Goal: Check status: Check status

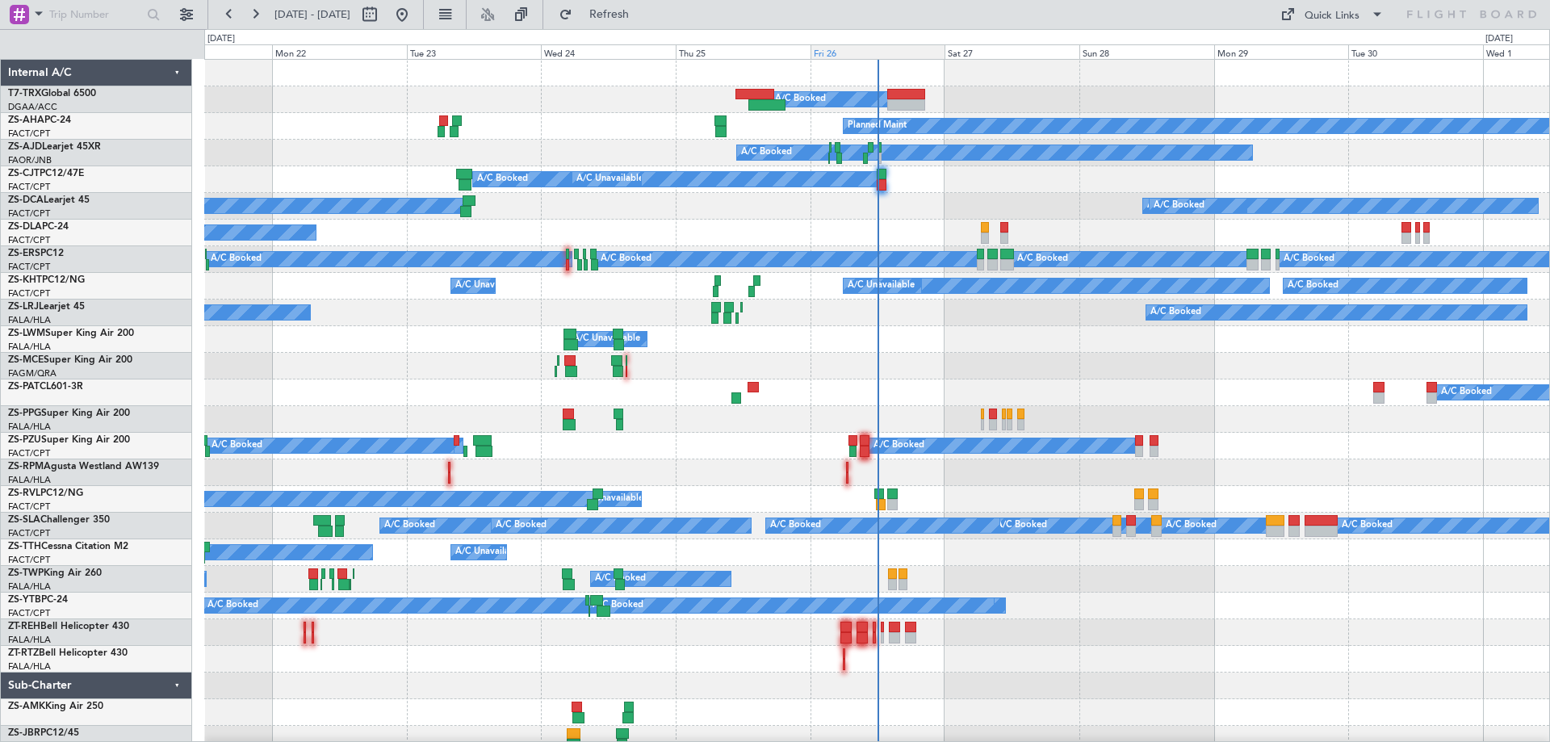
click at [883, 49] on div "Fri 26" at bounding box center [877, 51] width 135 height 15
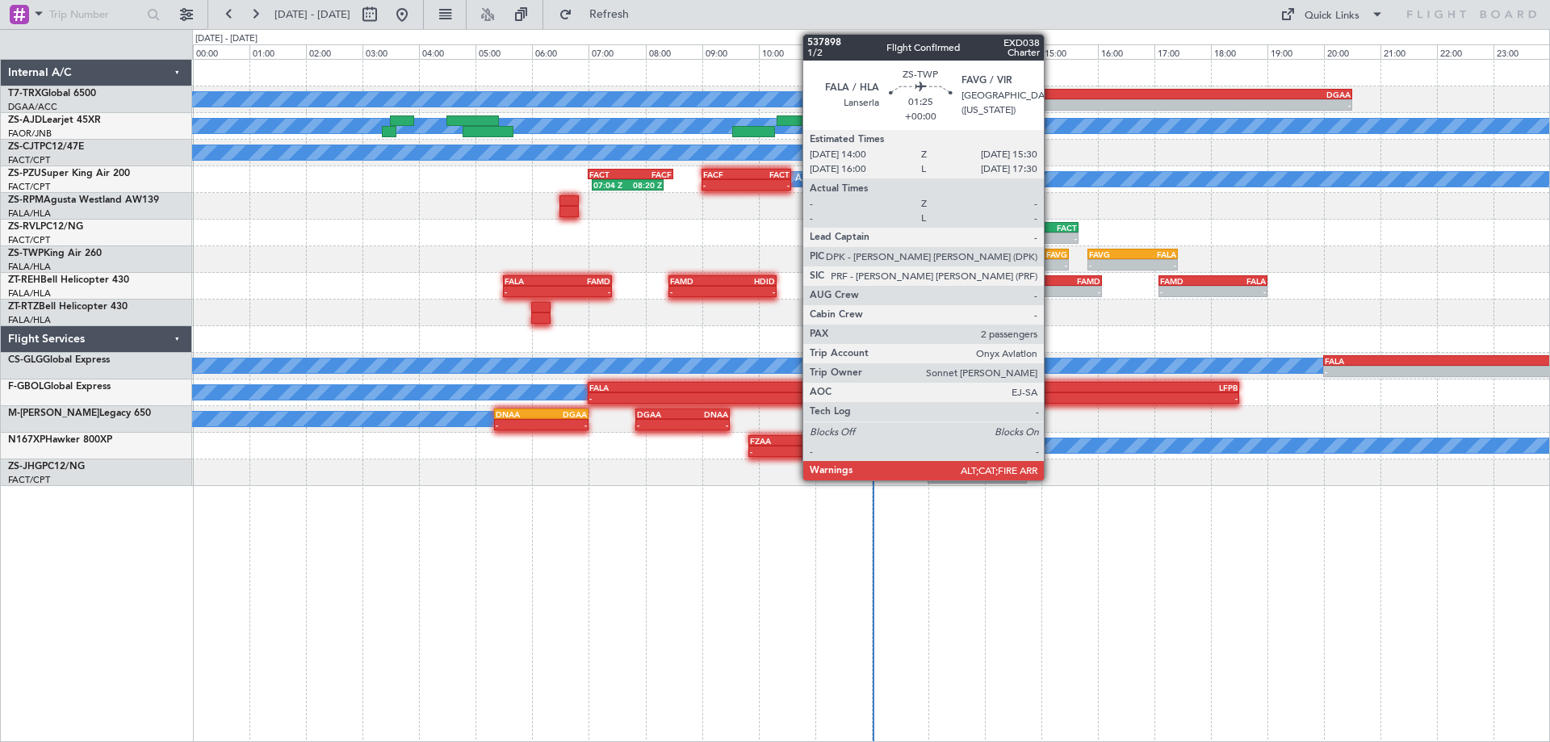
click at [1051, 256] on div "FAVG" at bounding box center [1047, 254] width 41 height 10
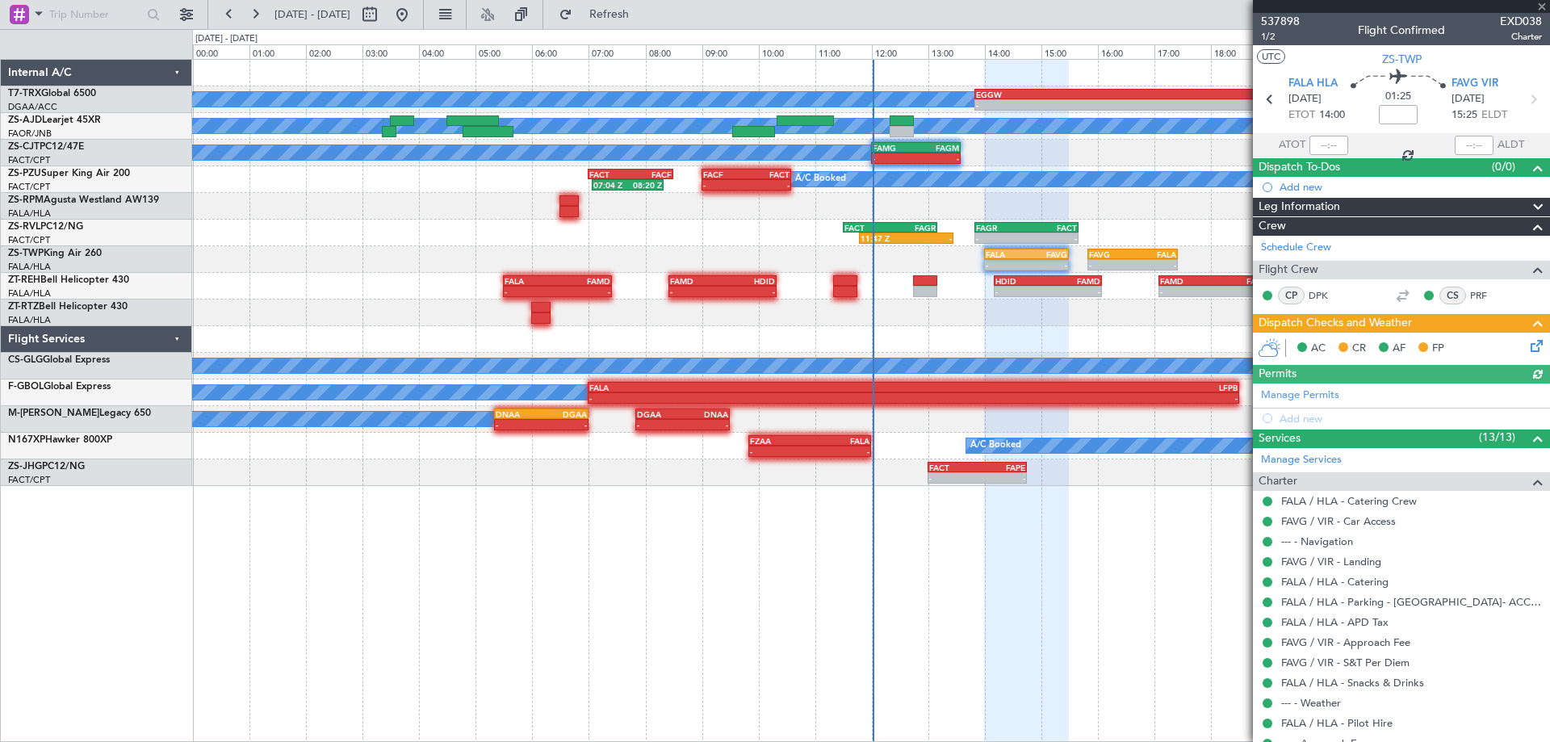
scroll to position [124, 0]
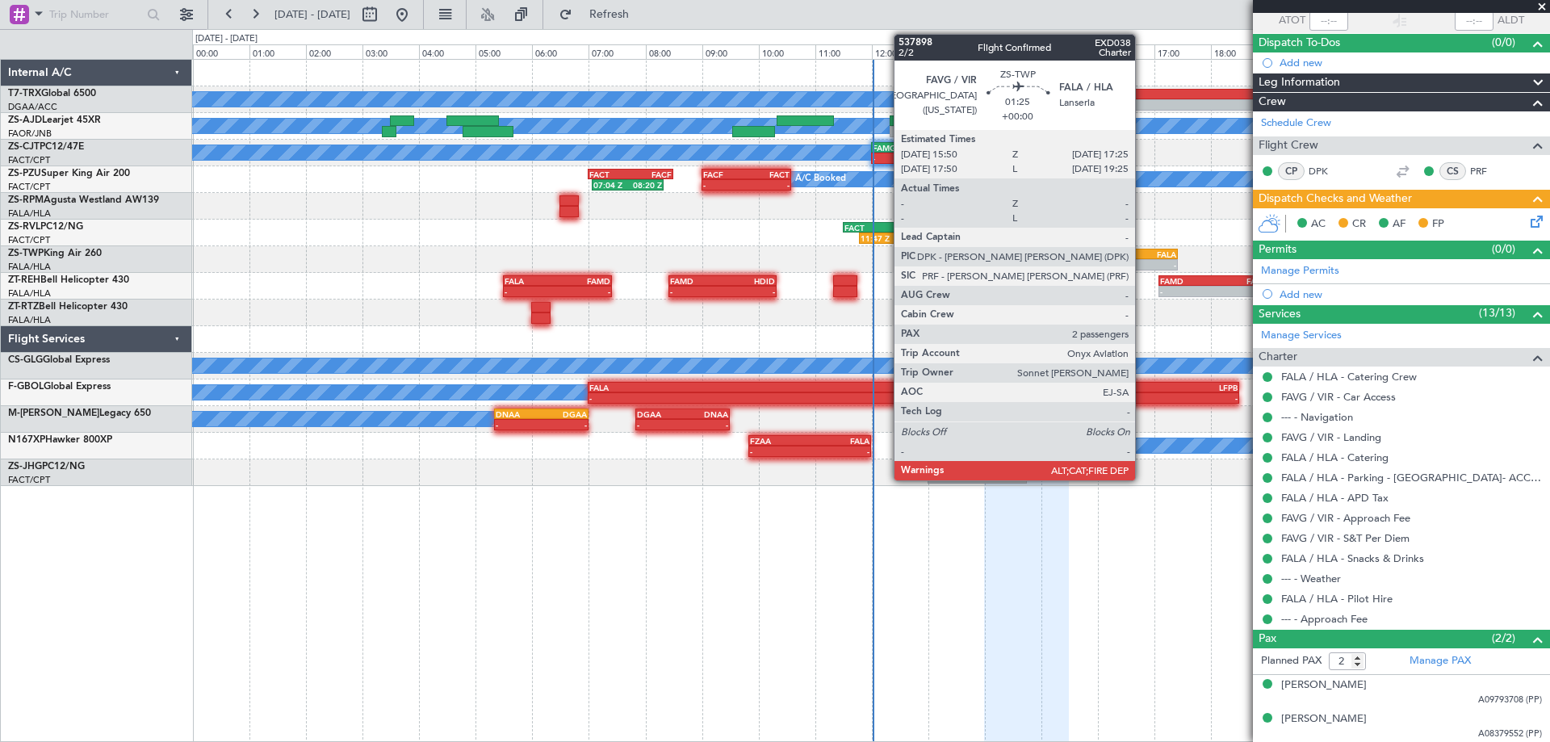
click at [1142, 256] on div "FALA" at bounding box center [1155, 254] width 44 height 10
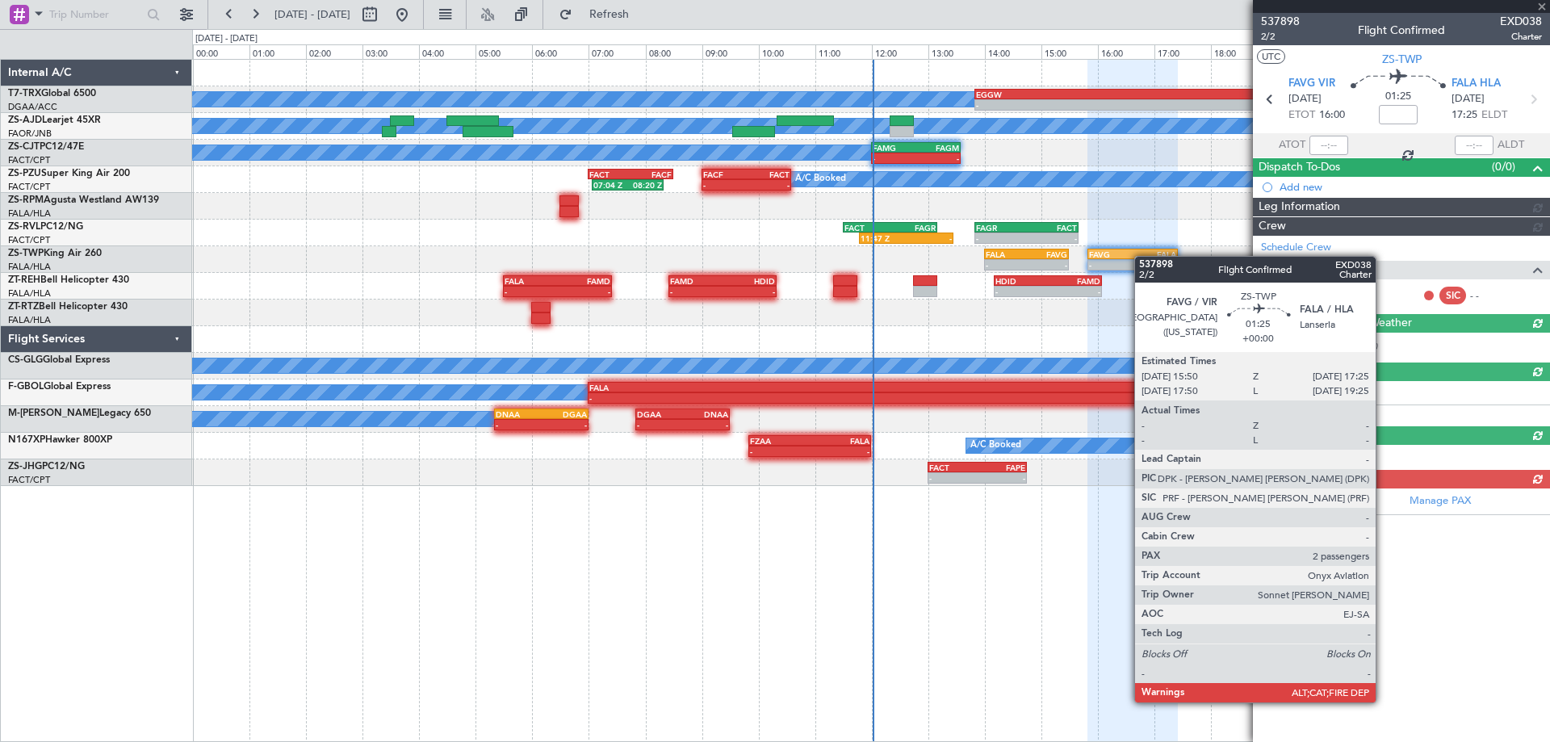
scroll to position [0, 0]
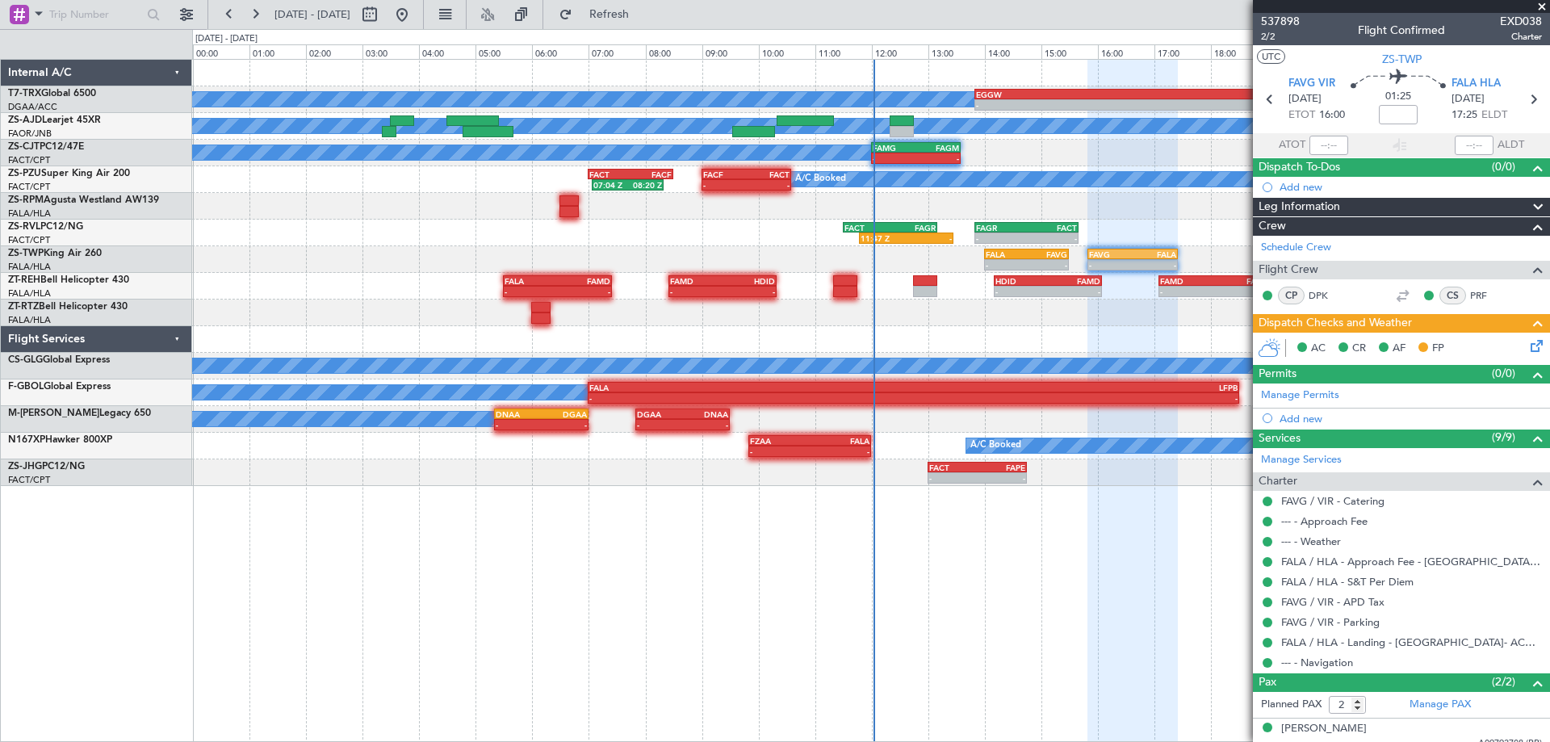
click at [268, 358] on div "A/C Booked - - EGGW 13:50 Z DGAA 20:30 Z 13:08 Z 19:41 Z A/C Booked A/C Booked …" at bounding box center [870, 273] width 1357 height 426
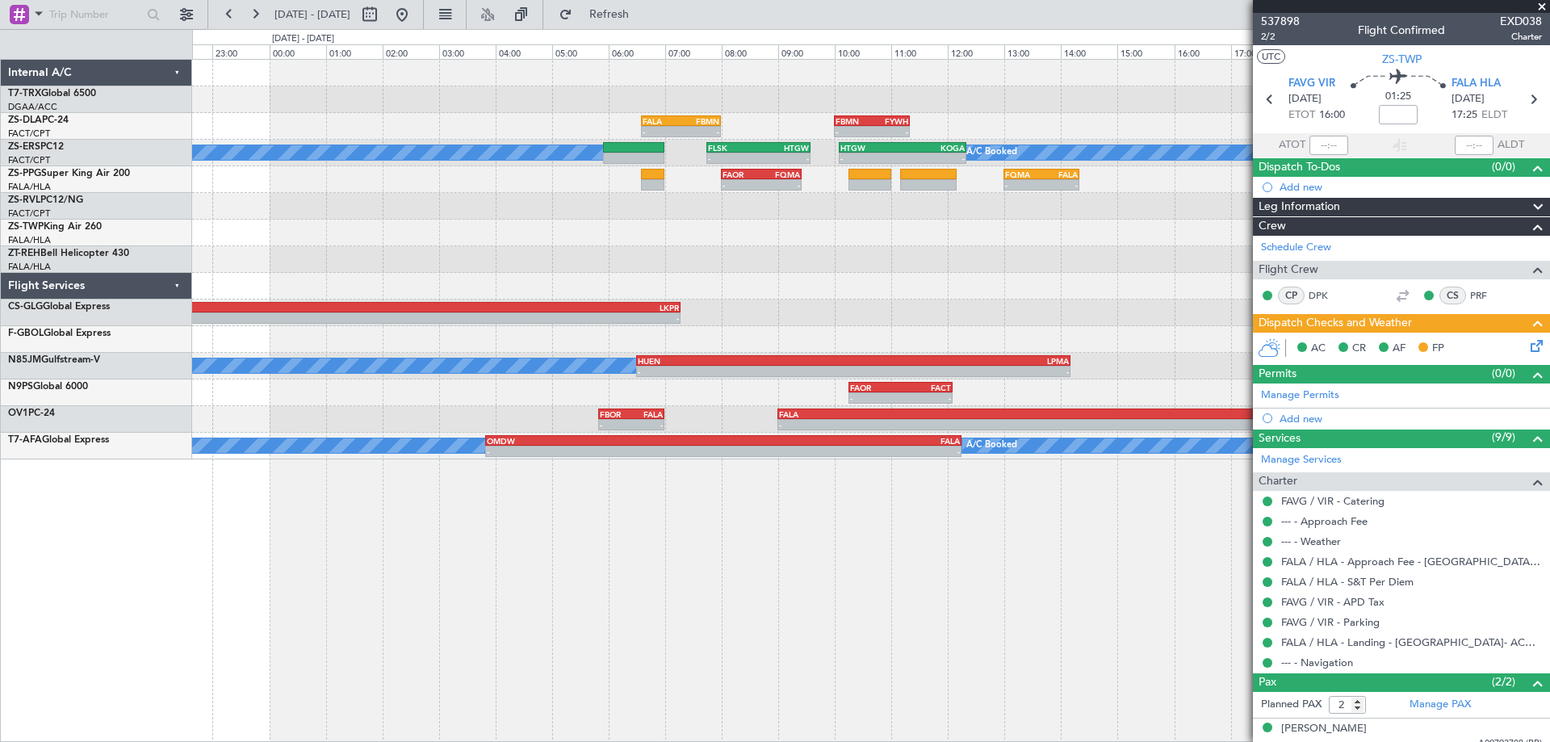
click at [609, 539] on div "- - EGGW 13:50 Z DGAA 20:30 Z - - FALA 06:35 Z FBMN 08:00 Z - - FBMN 10:00 Z FY…" at bounding box center [871, 400] width 1358 height 683
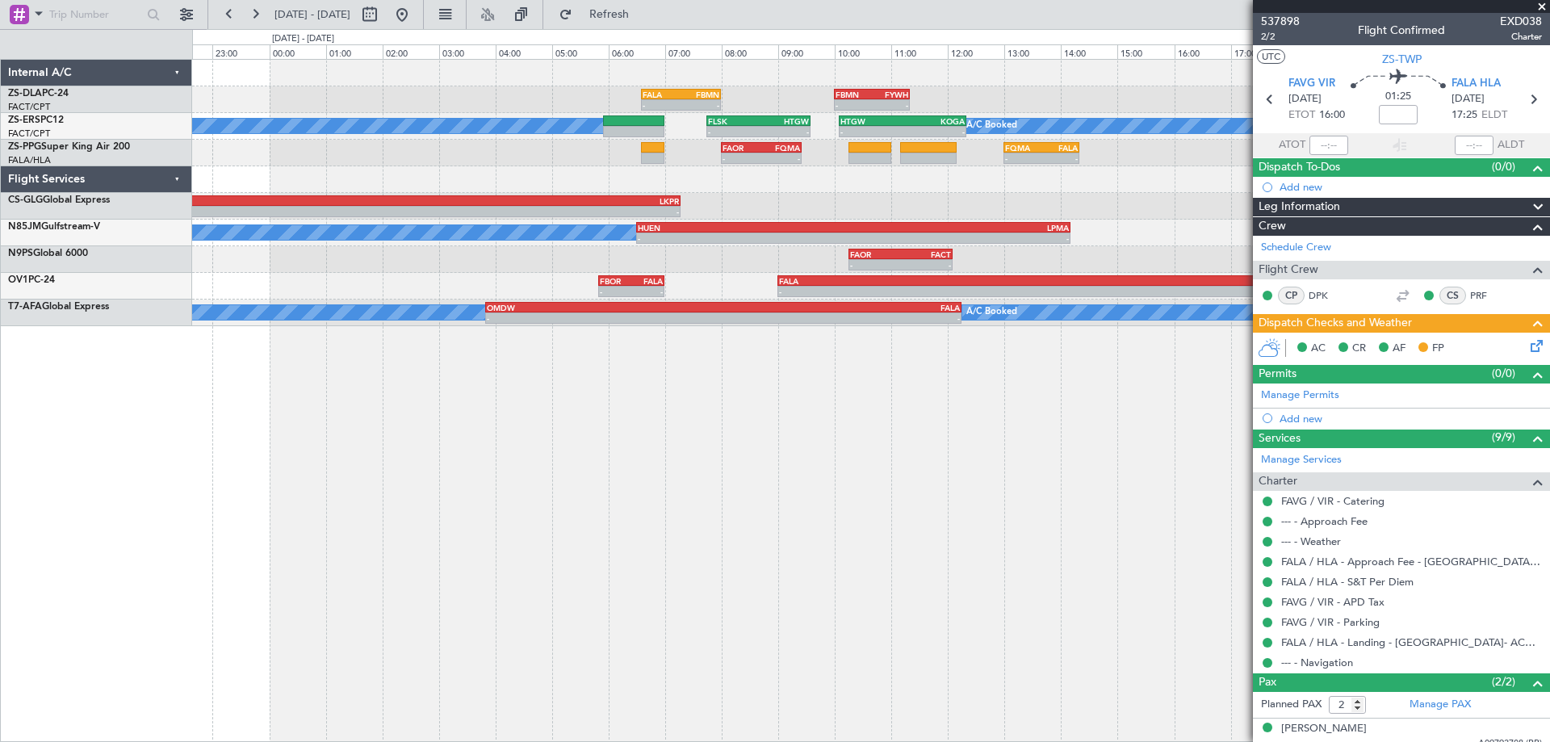
click at [1193, 551] on div "- - FALA 06:35 Z FBMN 08:00 Z - - FBMN 10:00 Z FYWH 11:20 Z A/C Booked A/C Book…" at bounding box center [871, 400] width 1358 height 683
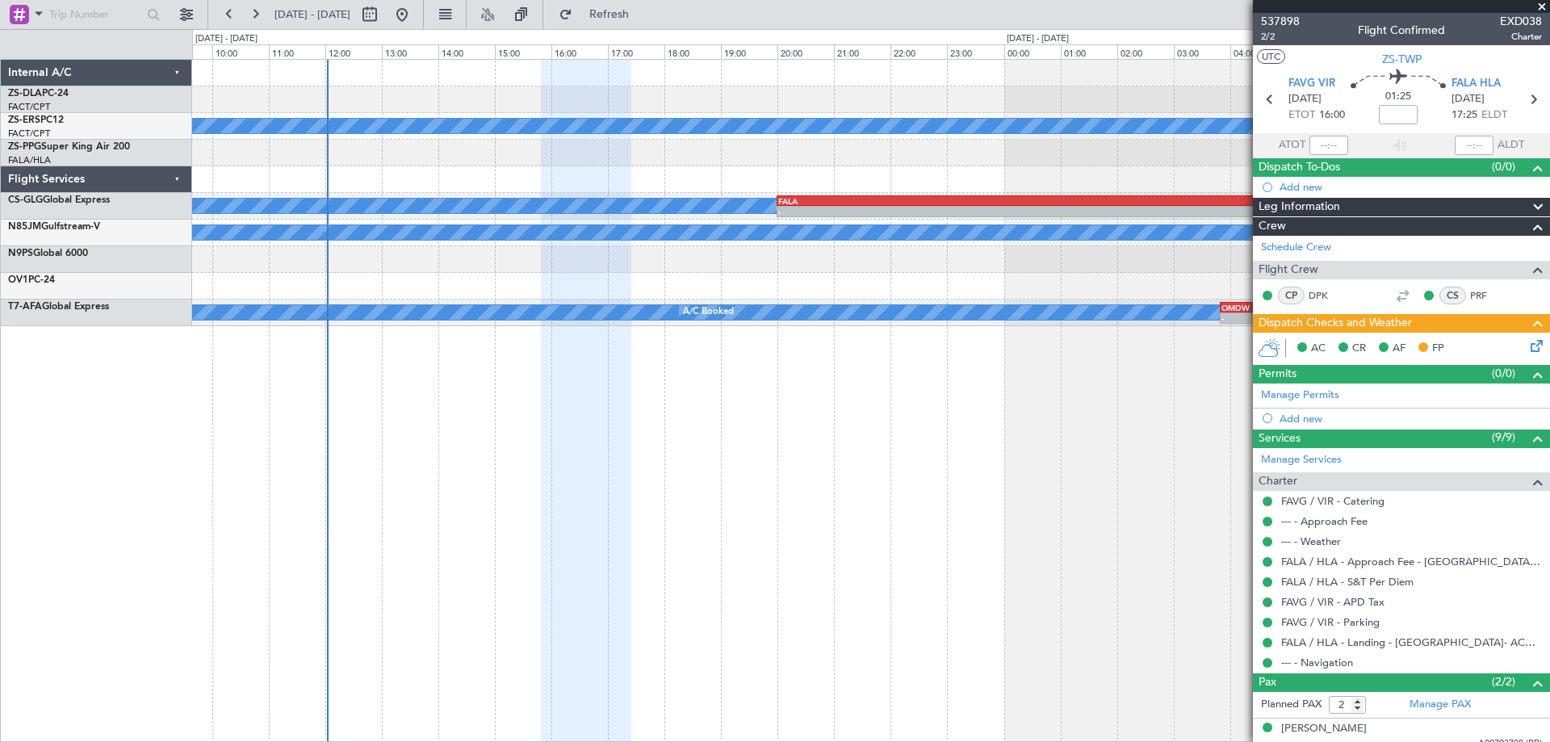
click at [630, 598] on div at bounding box center [586, 401] width 90 height 683
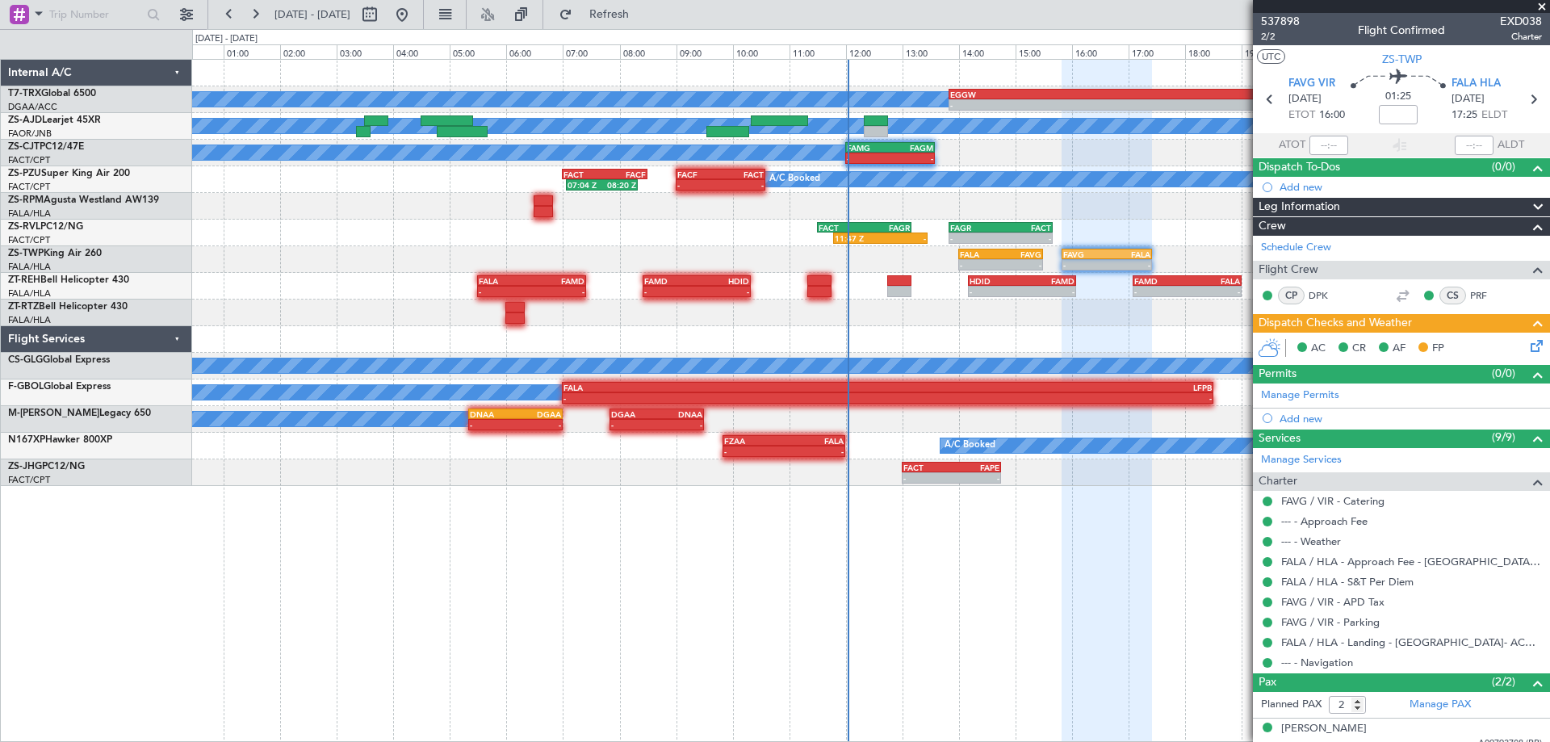
click at [1041, 592] on div "A/C Booked - - EGGW 13:50 Z DGAA 20:30 Z 13:08 Z 19:41 Z A/C Booked A/C Booked …" at bounding box center [871, 400] width 1358 height 683
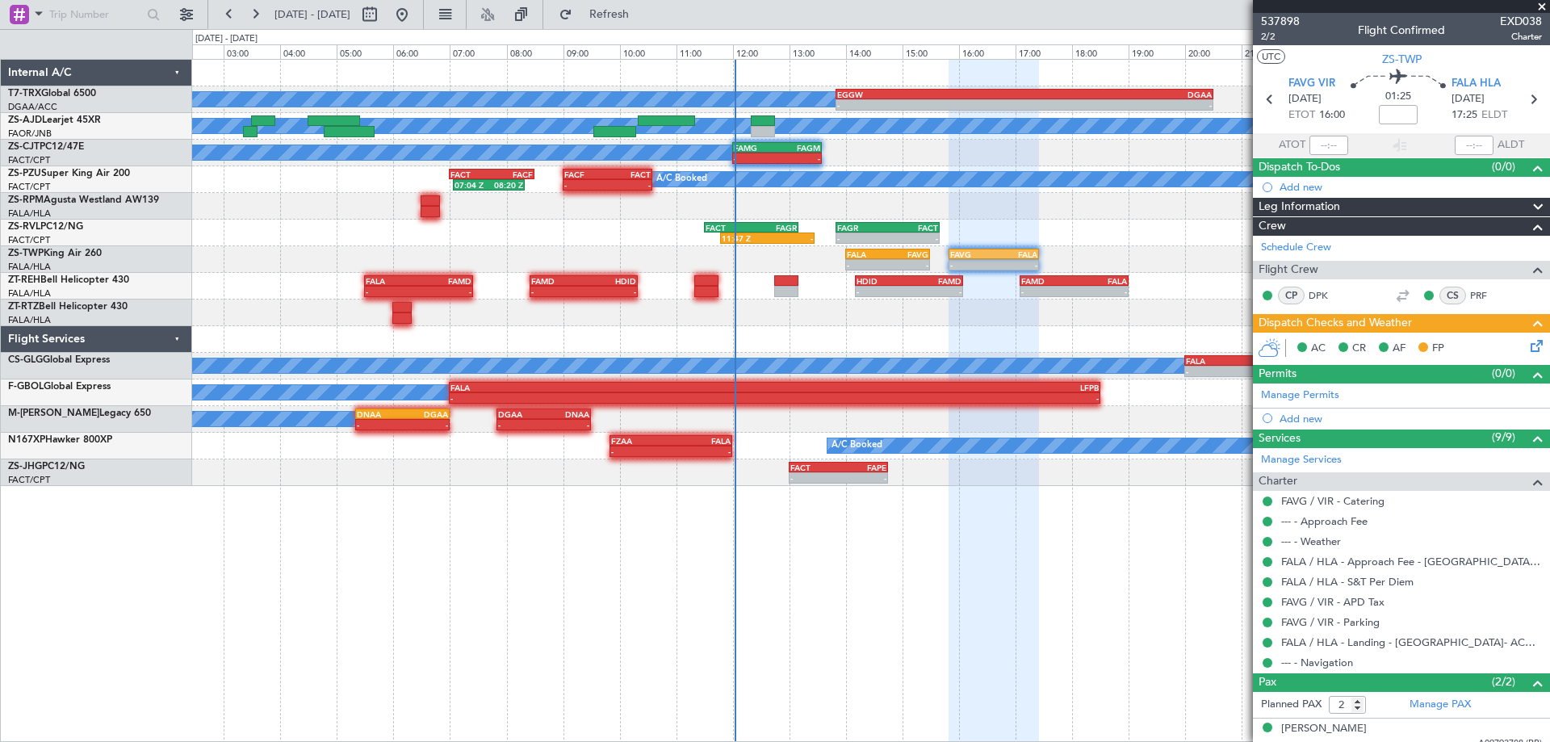
click at [965, 577] on div at bounding box center [994, 401] width 90 height 683
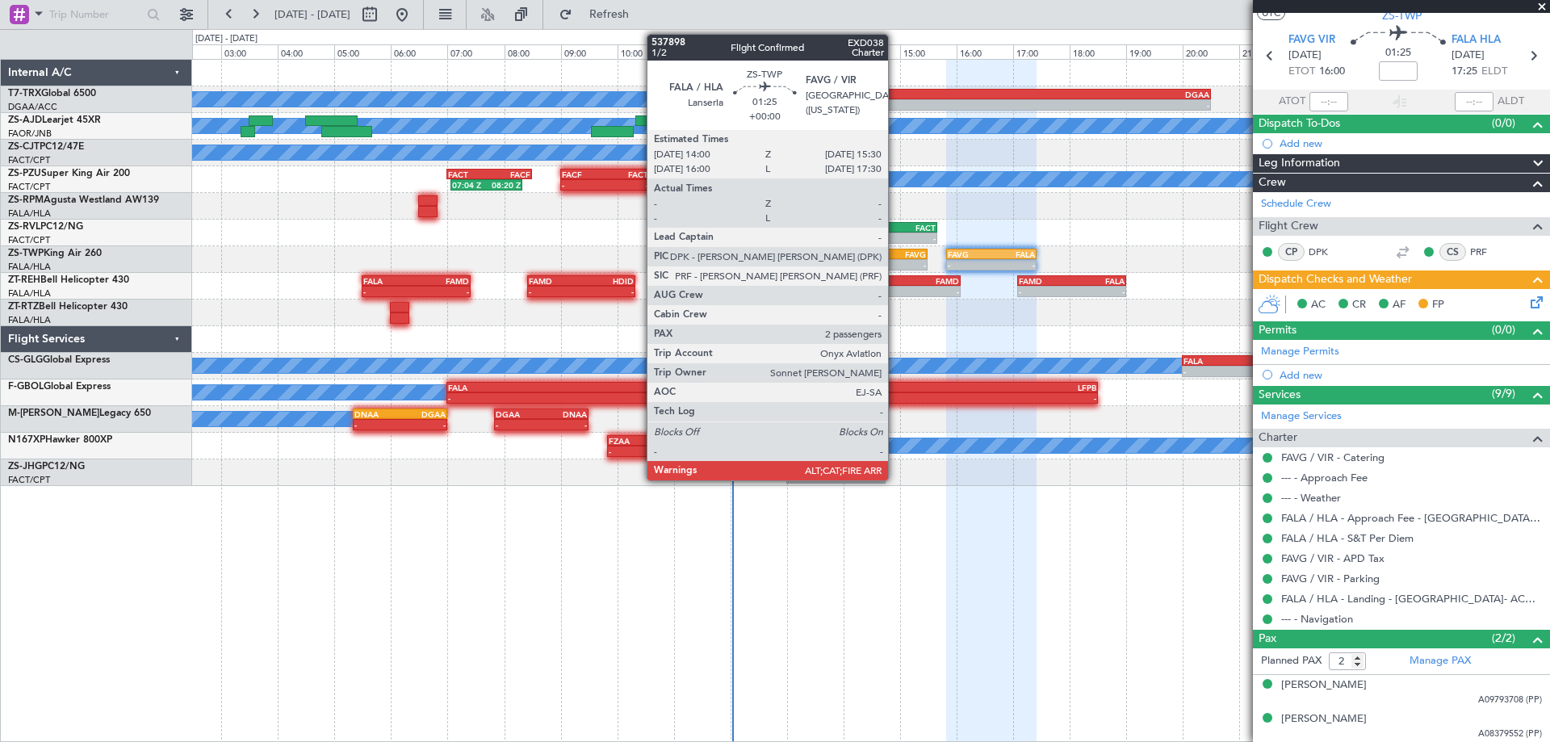
click at [895, 249] on div "FALA 14:00 Z FAVG 15:30 Z" at bounding box center [886, 254] width 86 height 11
click at [901, 264] on div "-" at bounding box center [906, 265] width 41 height 10
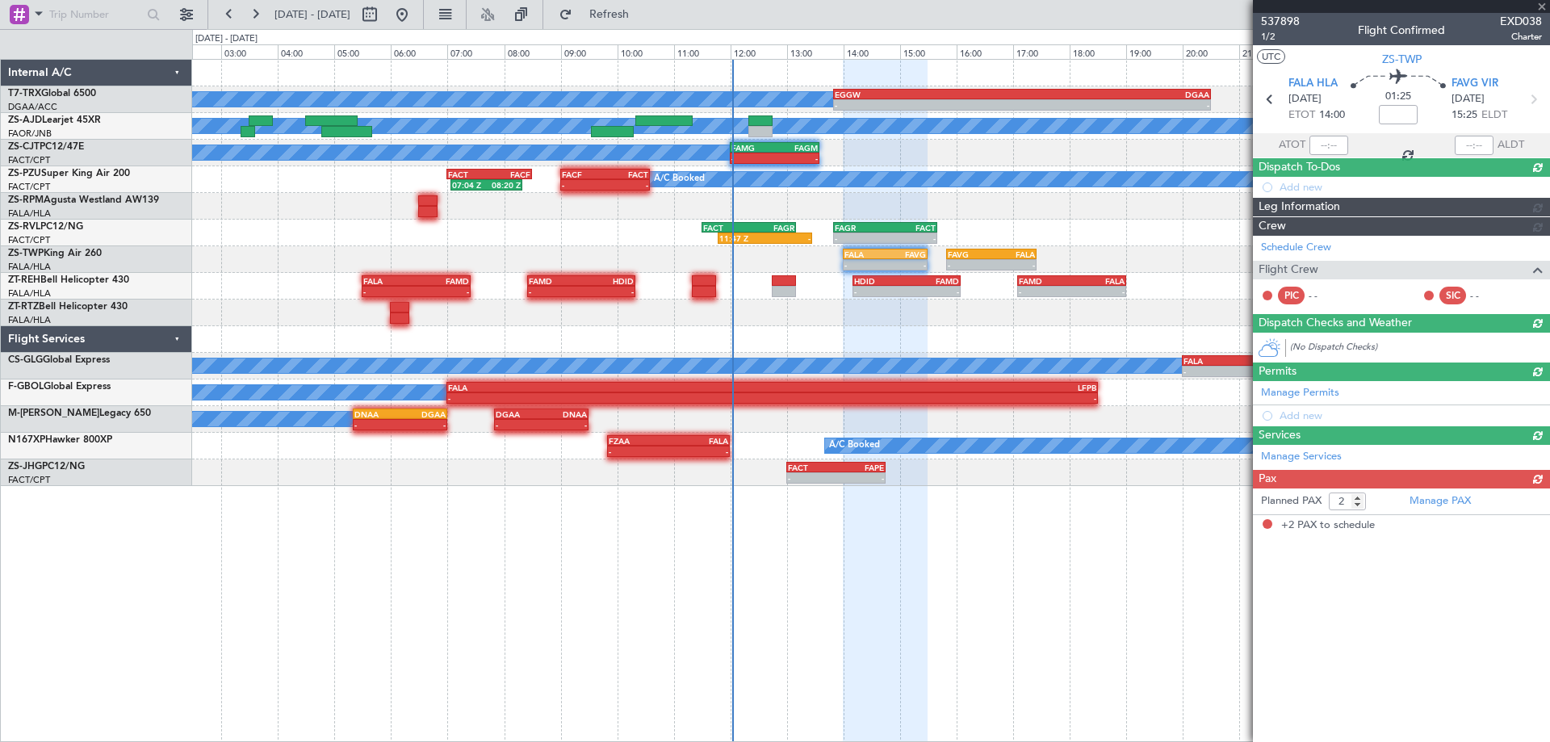
scroll to position [0, 0]
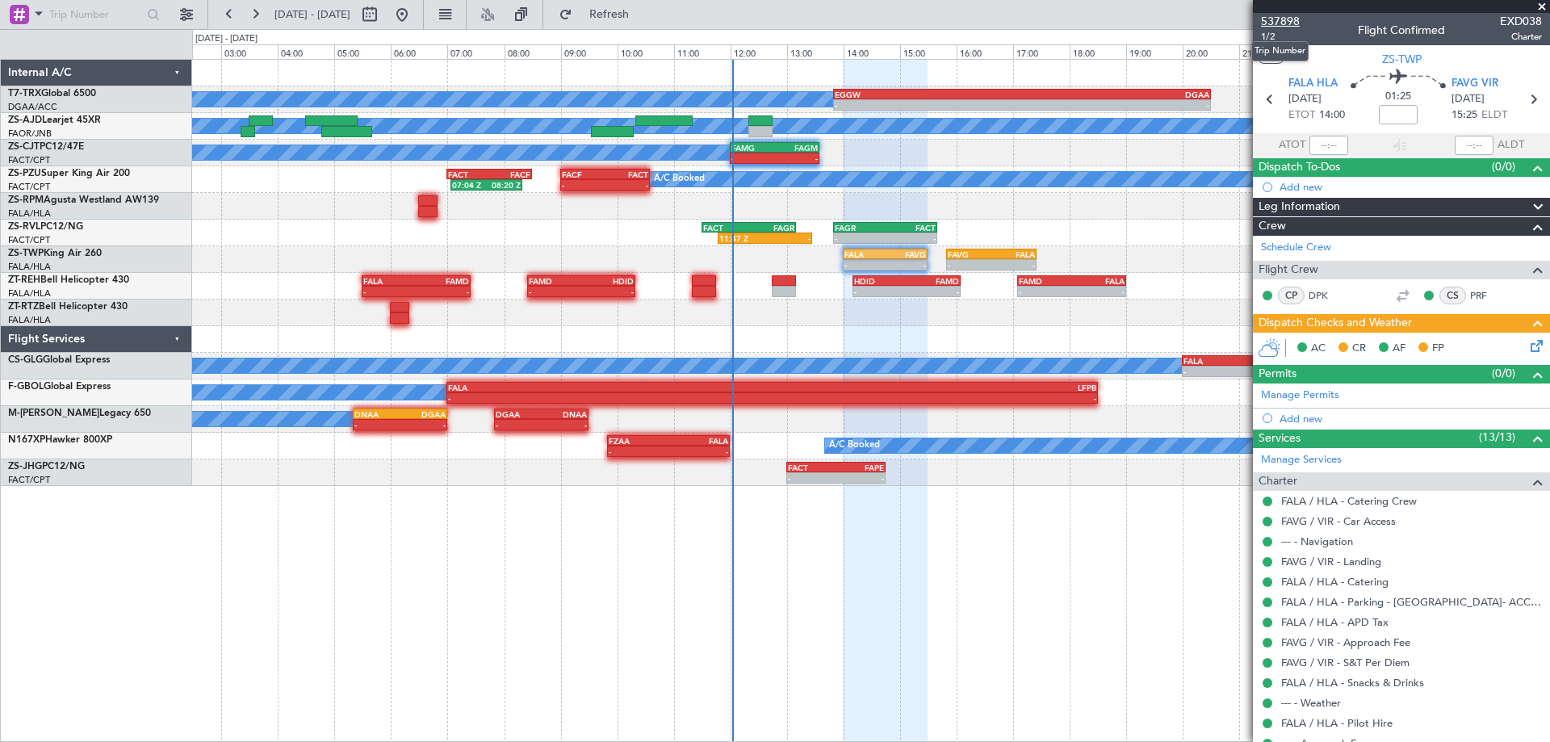
click at [1296, 20] on span "537898" at bounding box center [1280, 21] width 39 height 17
click at [918, 561] on div "A/C Booked - - EGGW 13:50 Z DGAA 20:30 Z A/C Booked A/C Booked - - FAMG 12:00 Z…" at bounding box center [871, 400] width 1358 height 683
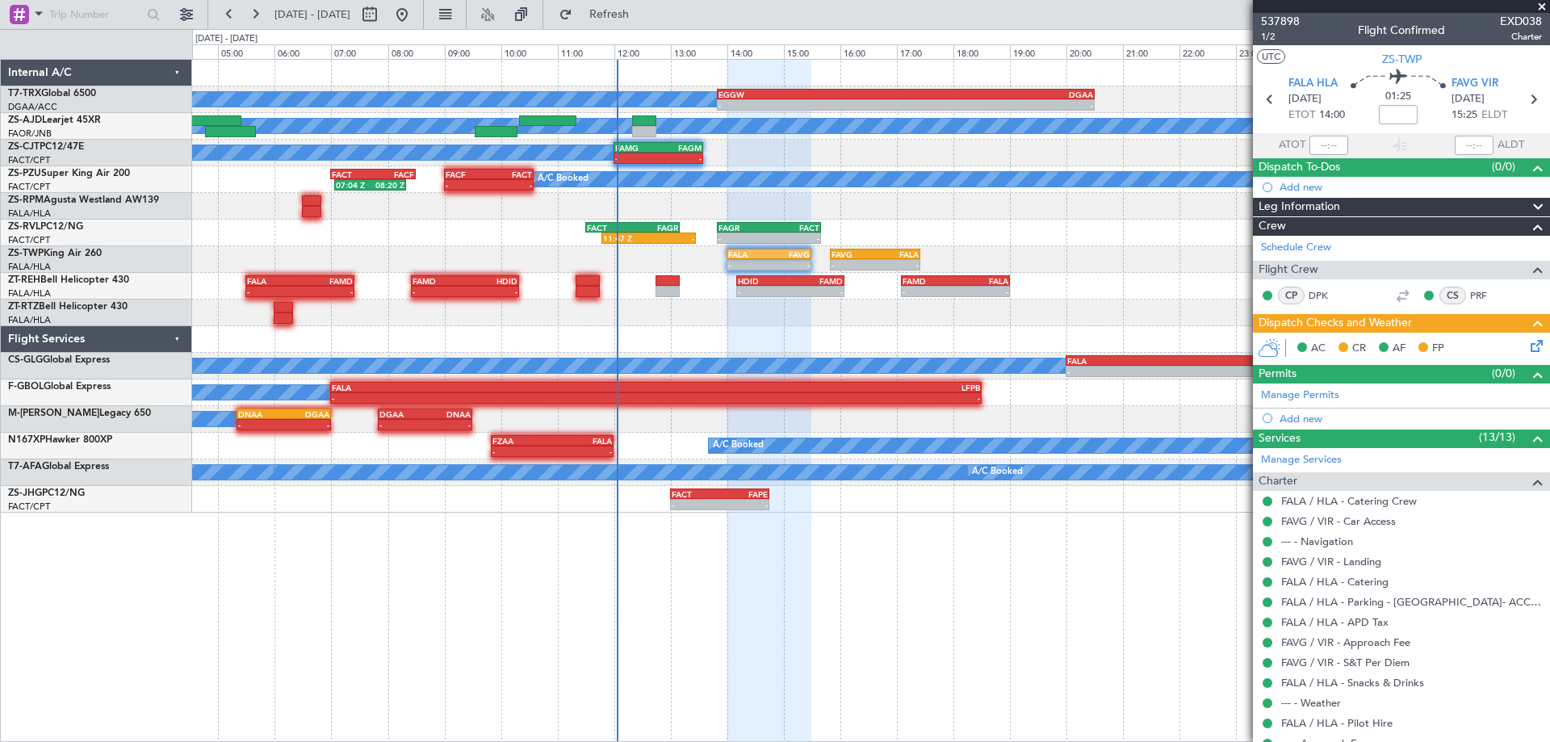
click at [869, 581] on div "A/C Booked - - EGGW 13:50 Z DGAA 20:30 Z A/C Booked A/C Booked A/C Booked - - F…" at bounding box center [871, 400] width 1358 height 683
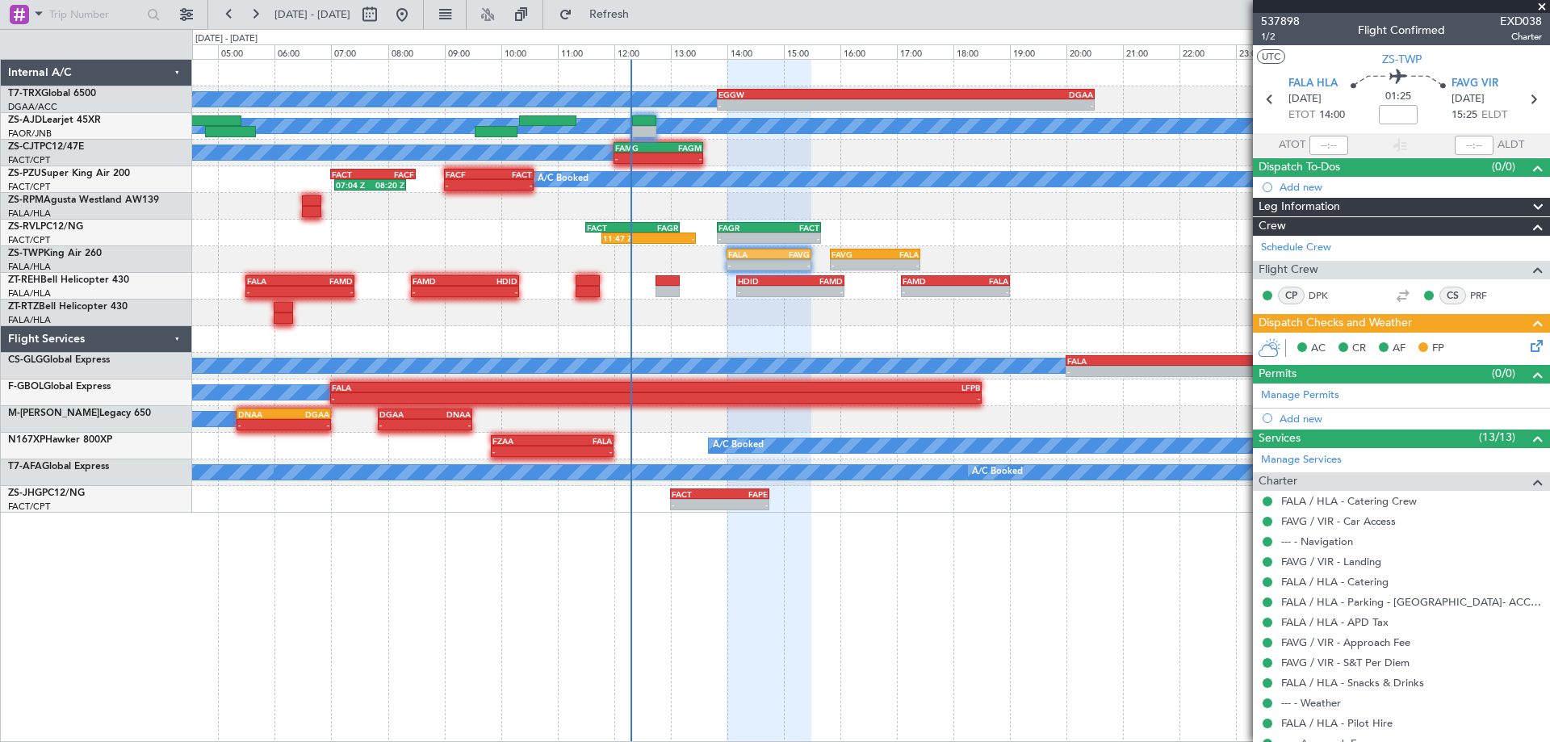
click at [696, 587] on div "A/C Booked - - EGGW 13:50 Z DGAA 20:30 Z A/C Booked A/C Booked A/C Booked - - F…" at bounding box center [871, 400] width 1358 height 683
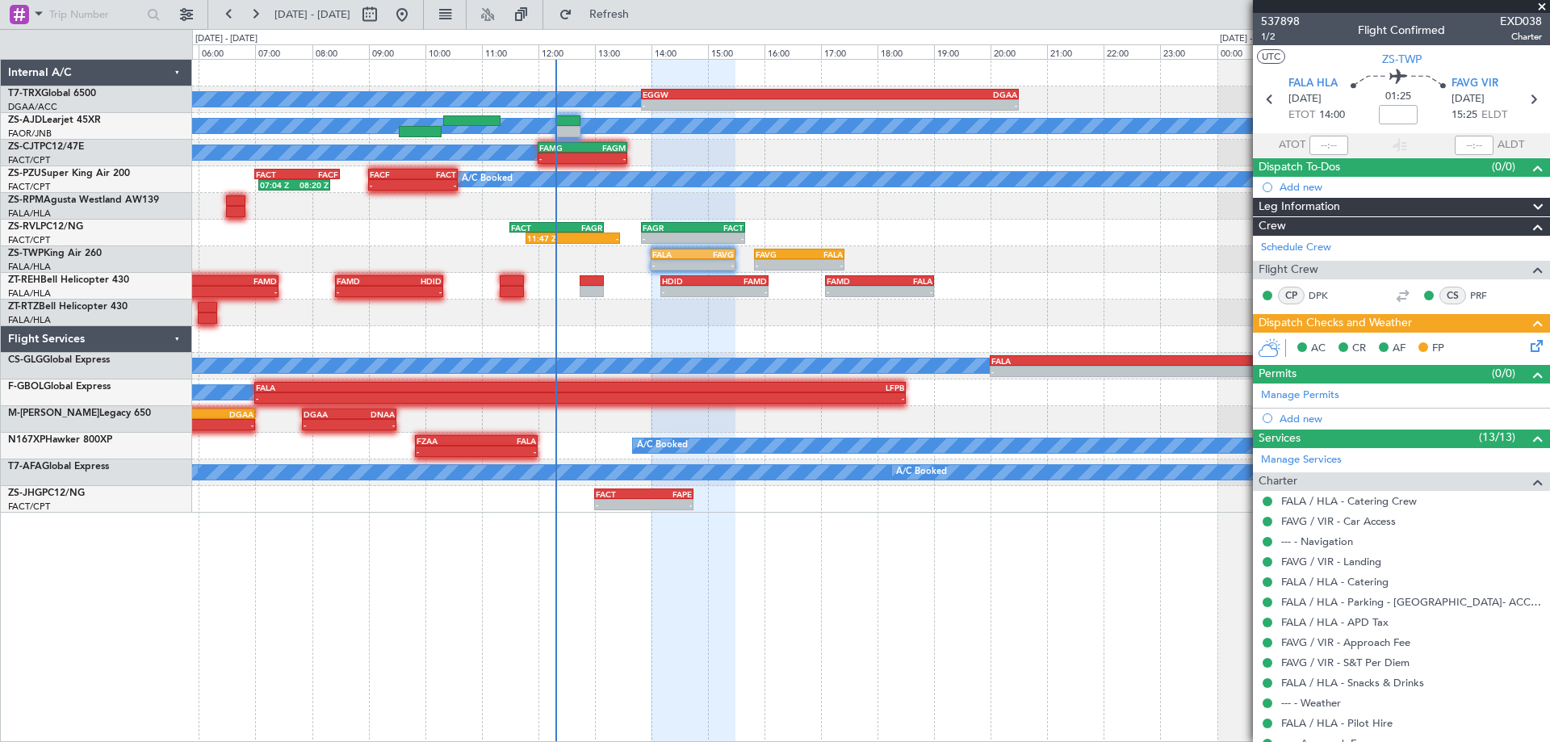
click at [867, 588] on div "A/C Booked - - EGGW 13:50 Z DGAA 20:30 Z A/C Booked A/C Booked A/C Booked - - F…" at bounding box center [871, 400] width 1358 height 683
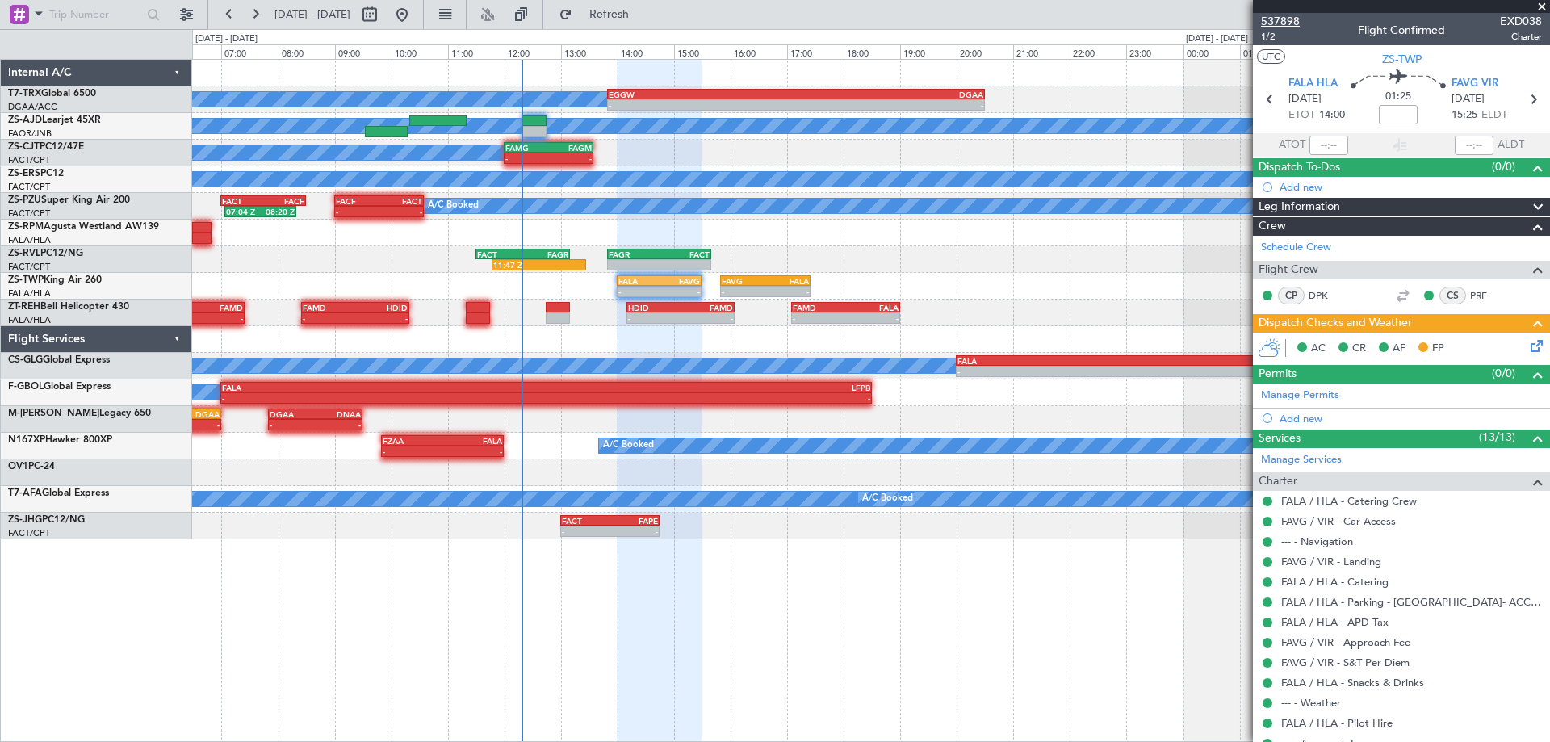
click at [1283, 22] on span "537898" at bounding box center [1280, 21] width 39 height 17
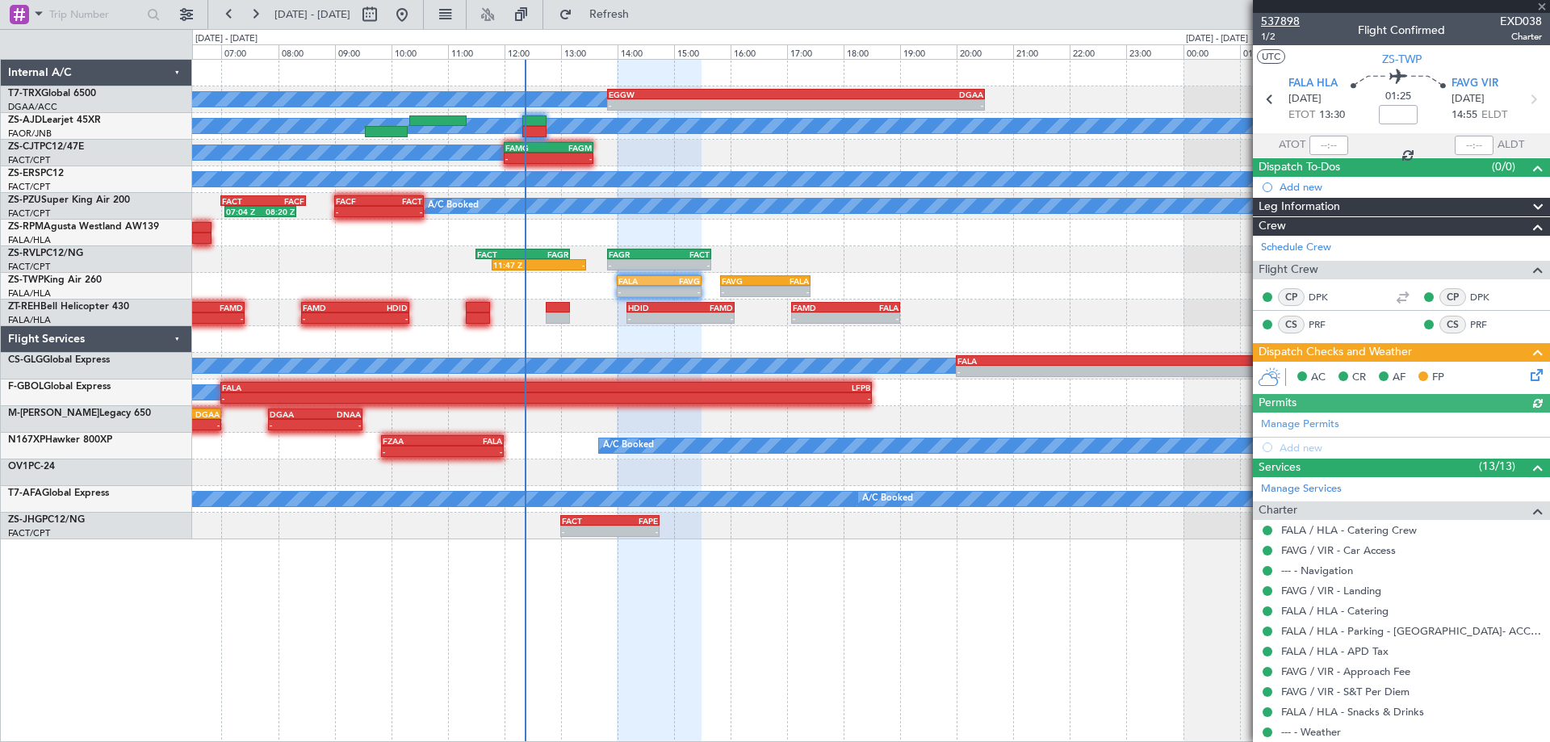
type input "6"
